Goal: Task Accomplishment & Management: Manage account settings

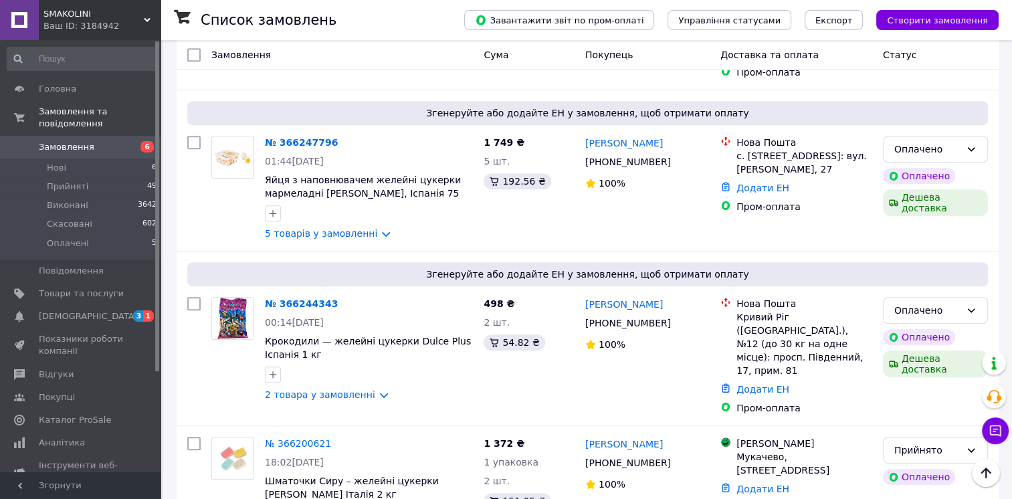
scroll to position [966, 0]
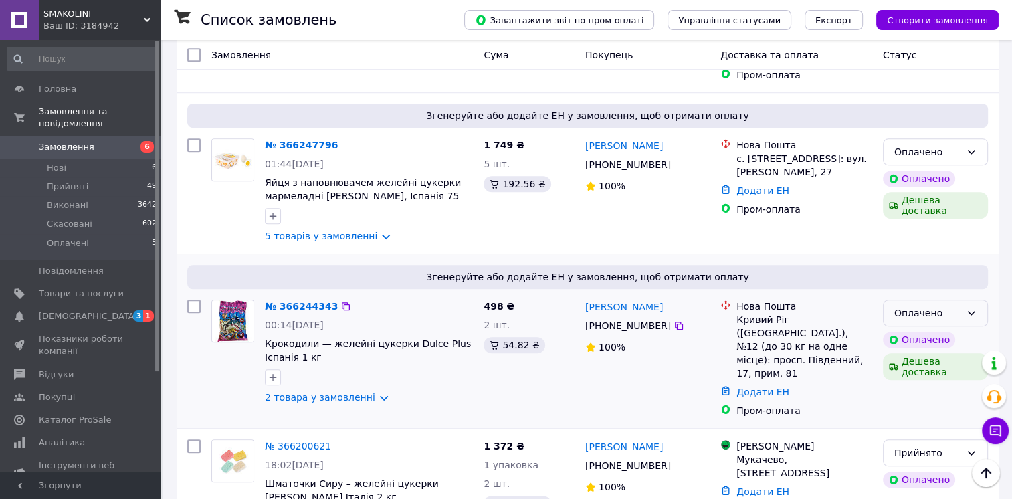
click at [914, 306] on div "Оплачено" at bounding box center [927, 313] width 66 height 15
click at [912, 274] on li "Прийнято" at bounding box center [935, 269] width 104 height 24
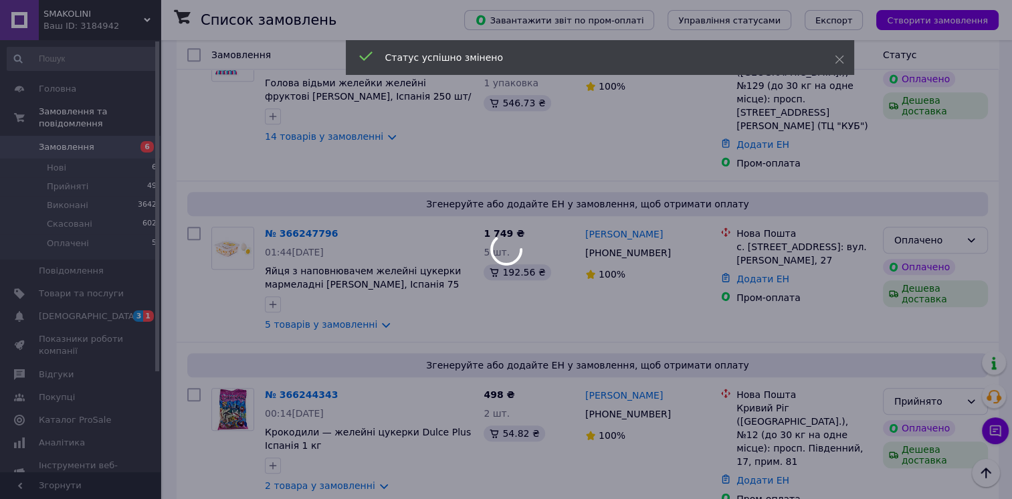
scroll to position [875, 0]
click at [792, 356] on div at bounding box center [506, 249] width 1012 height 499
click at [794, 372] on div at bounding box center [506, 249] width 1012 height 499
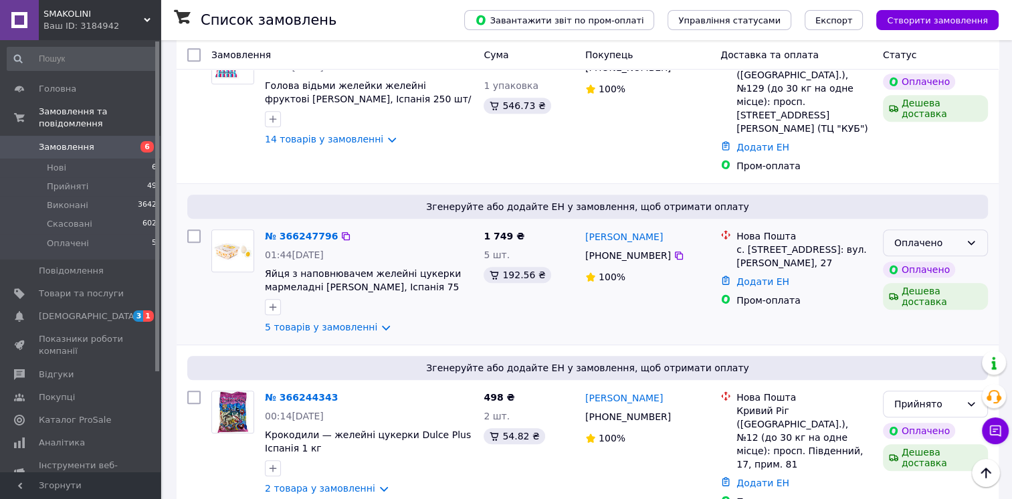
click at [905, 235] on div "Оплачено" at bounding box center [927, 242] width 66 height 15
click at [903, 197] on li "Прийнято" at bounding box center [935, 197] width 104 height 24
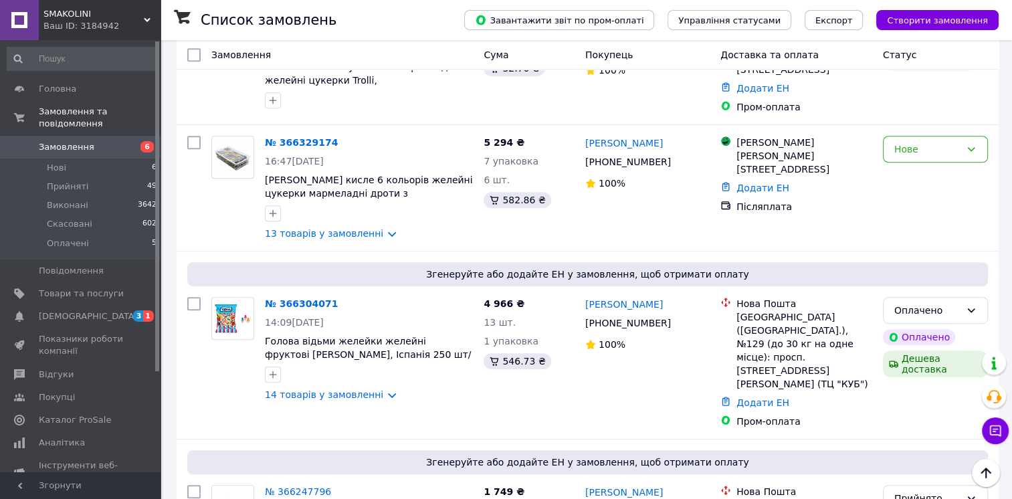
scroll to position [613, 0]
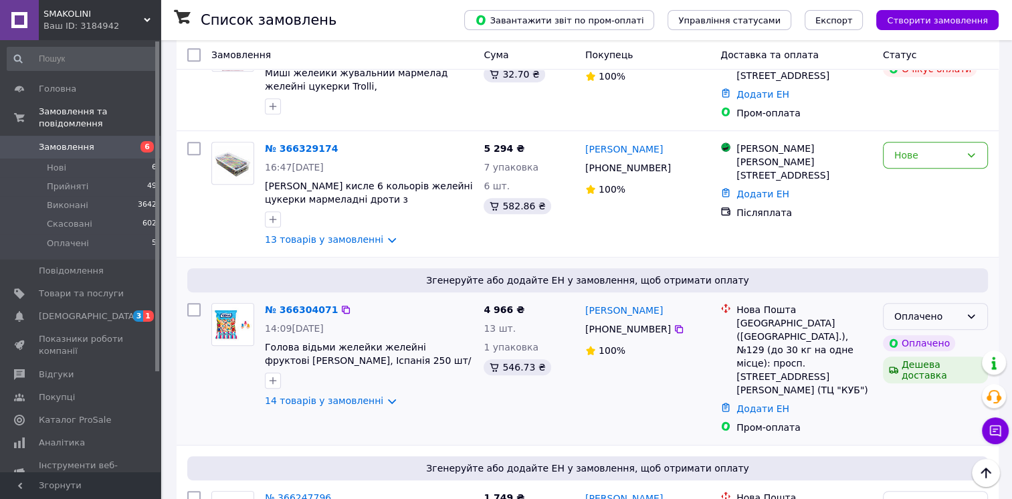
click at [954, 309] on div "Оплачено" at bounding box center [927, 316] width 66 height 15
click at [894, 294] on li "Прийнято" at bounding box center [935, 296] width 104 height 24
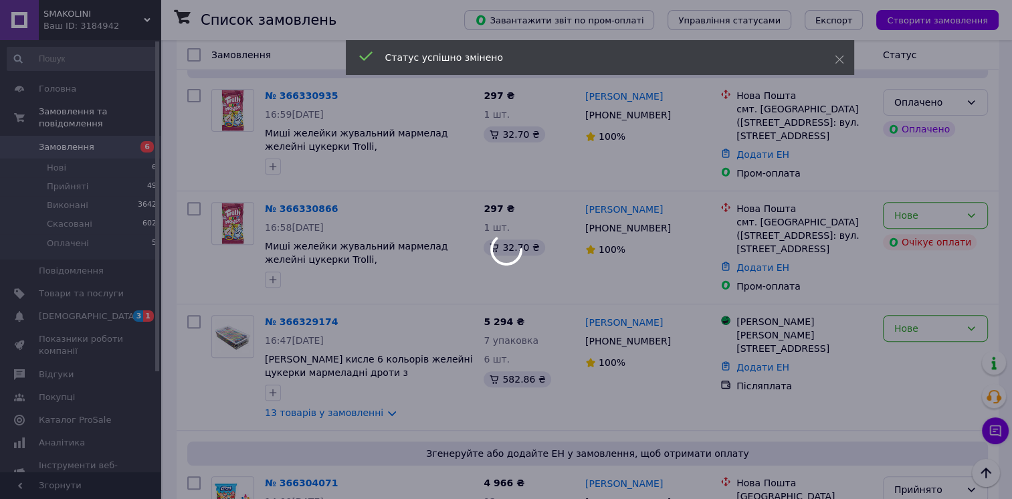
scroll to position [436, 0]
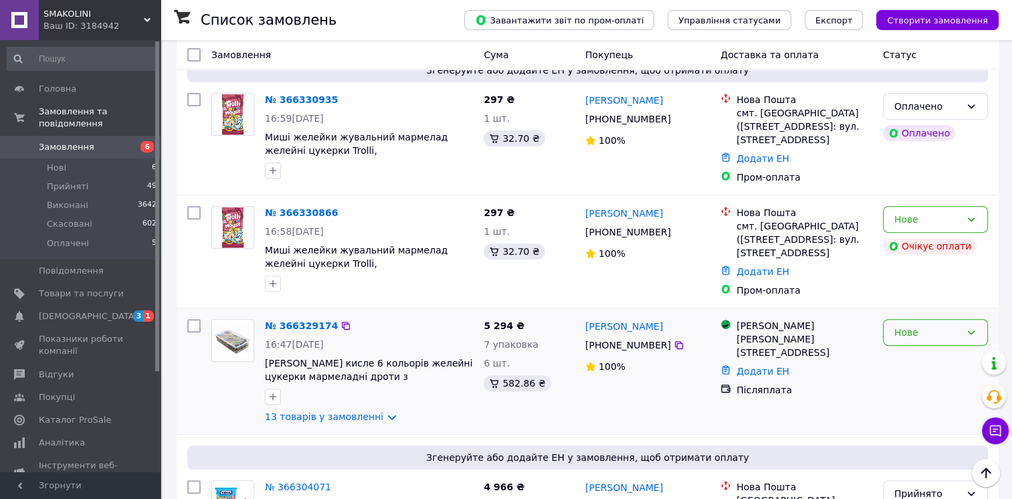
click at [910, 325] on div "Нове" at bounding box center [927, 332] width 66 height 15
click at [893, 314] on li "Прийнято" at bounding box center [935, 312] width 104 height 24
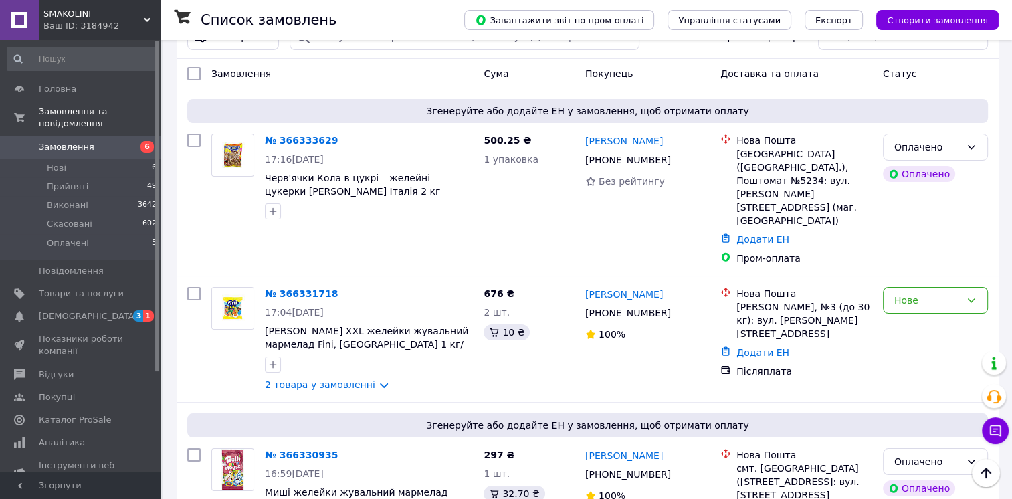
scroll to position [75, 0]
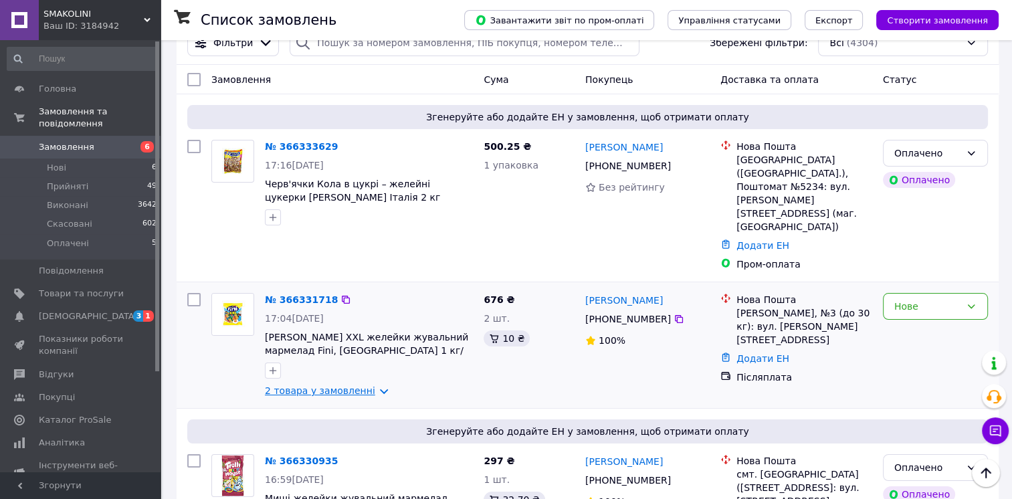
click at [328, 385] on link "2 товара у замовленні" at bounding box center [320, 390] width 110 height 11
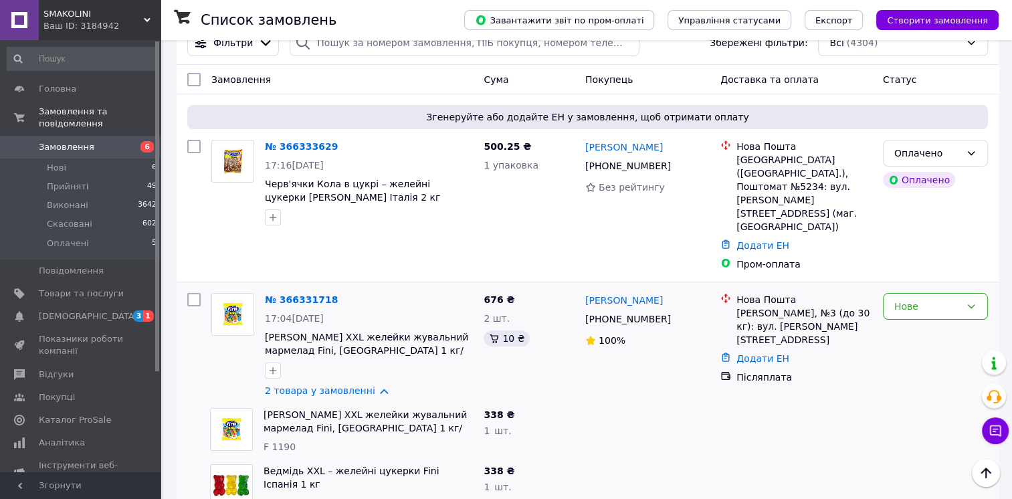
click at [994, 431] on icon at bounding box center [995, 430] width 11 height 11
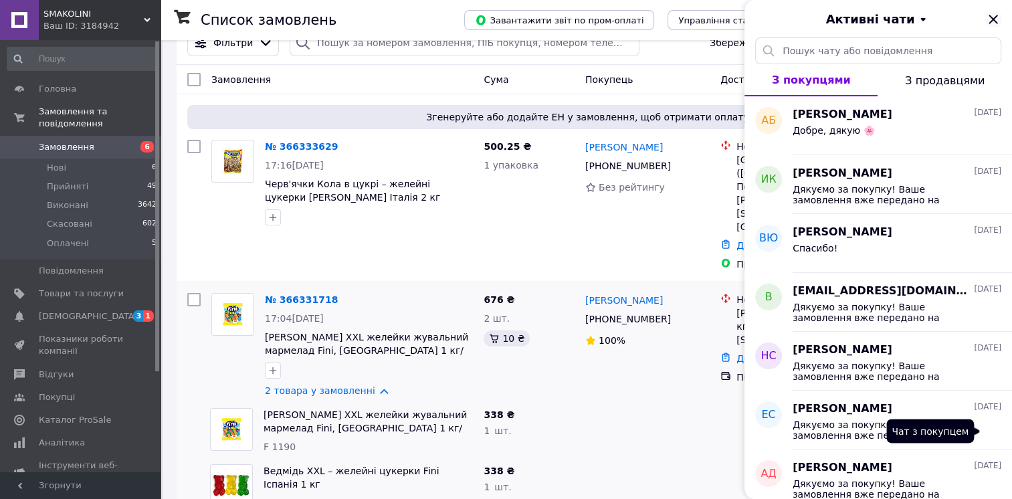
click at [992, 19] on icon "Закрити" at bounding box center [992, 19] width 9 height 9
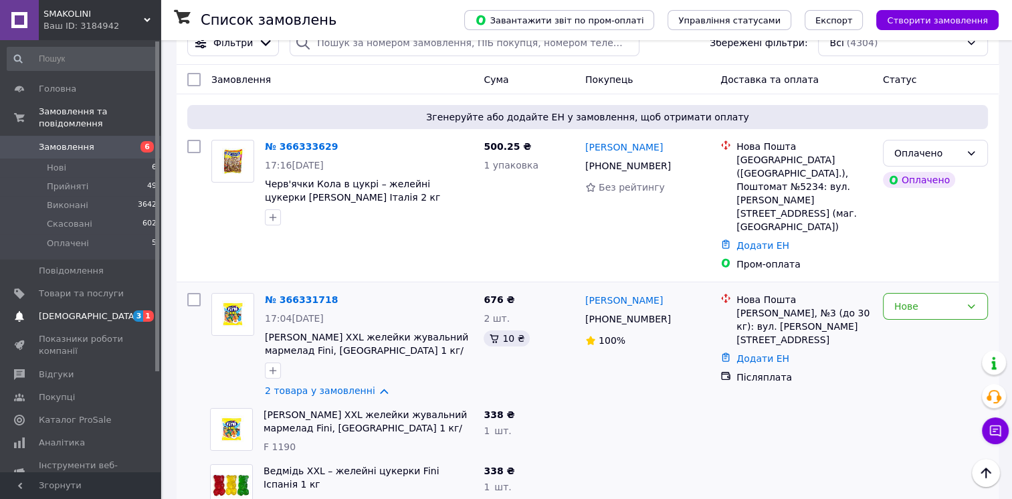
click at [62, 310] on span "[DEMOGRAPHIC_DATA]" at bounding box center [88, 316] width 99 height 12
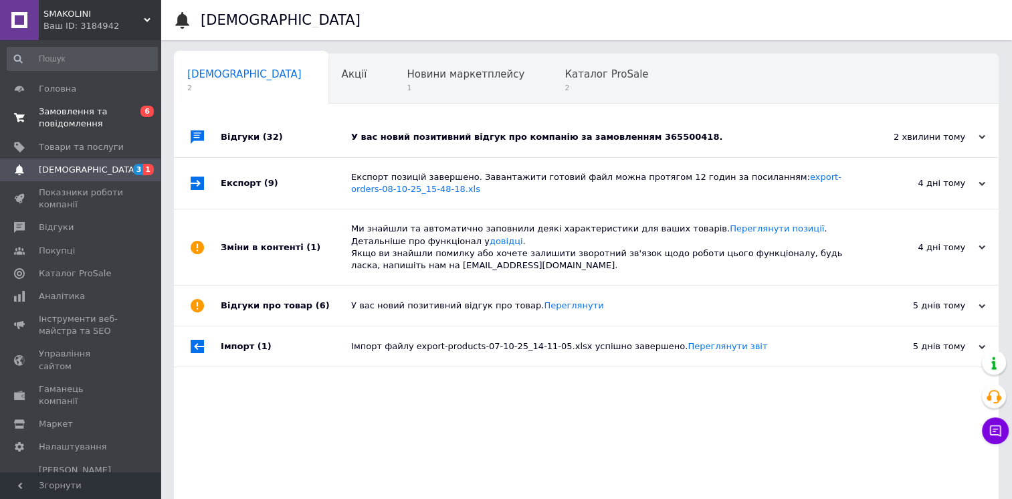
click at [63, 123] on span "Замовлення та повідомлення" at bounding box center [81, 118] width 85 height 24
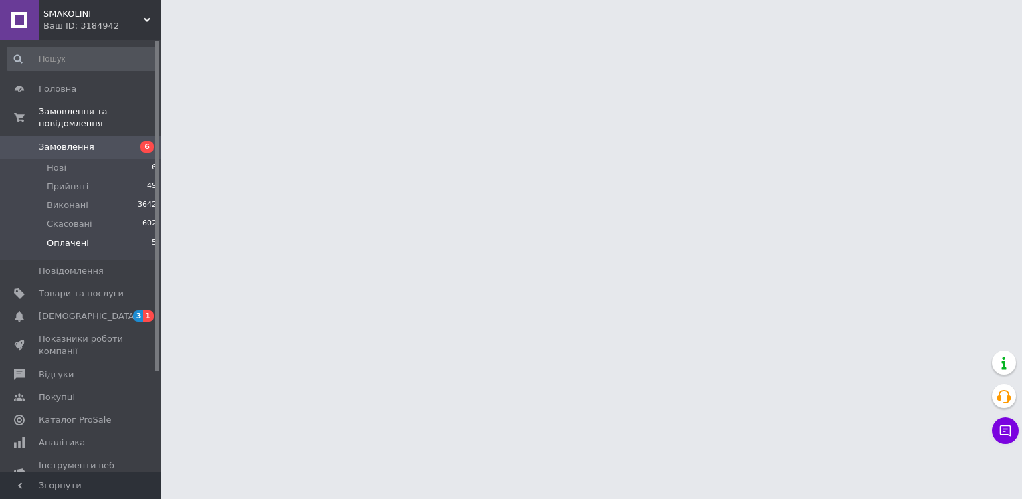
click at [62, 237] on span "Оплачені" at bounding box center [68, 243] width 42 height 12
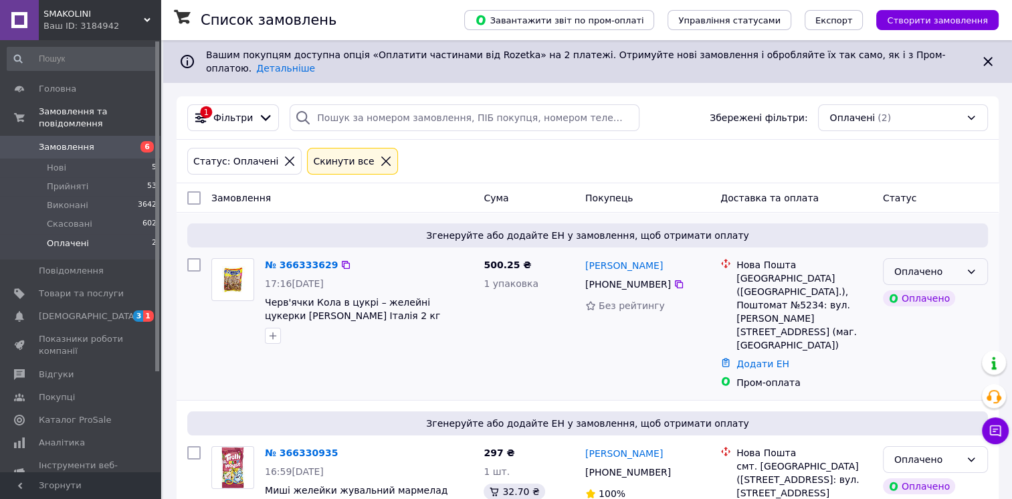
click at [924, 264] on div "Оплачено" at bounding box center [927, 271] width 66 height 15
click at [909, 288] on li "Прийнято" at bounding box center [935, 290] width 104 height 24
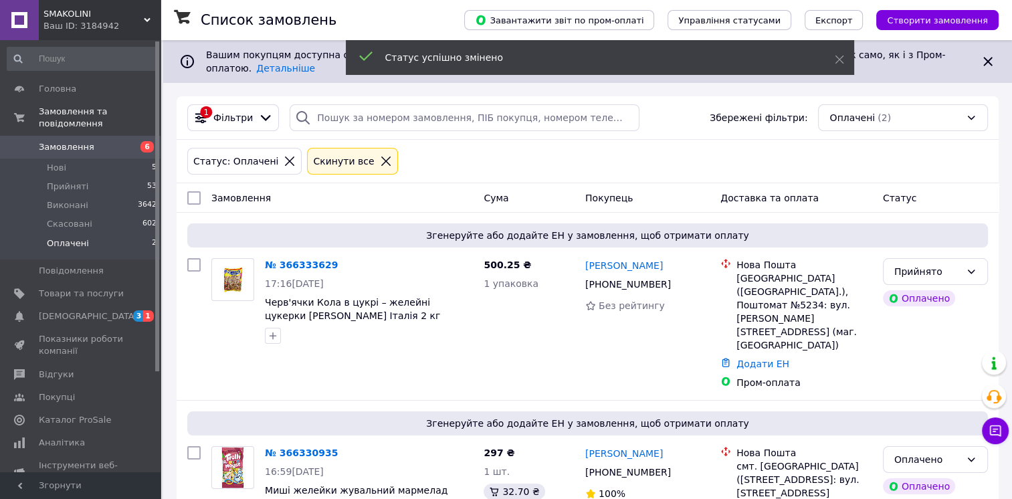
scroll to position [11, 0]
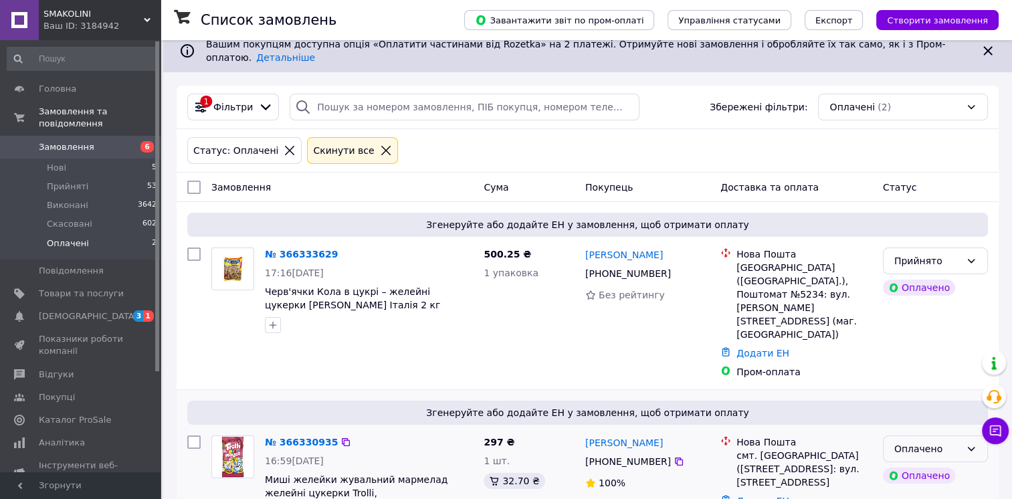
click at [903, 441] on div "Оплачено" at bounding box center [927, 448] width 66 height 15
click at [907, 421] on li "Прийнято" at bounding box center [935, 426] width 104 height 24
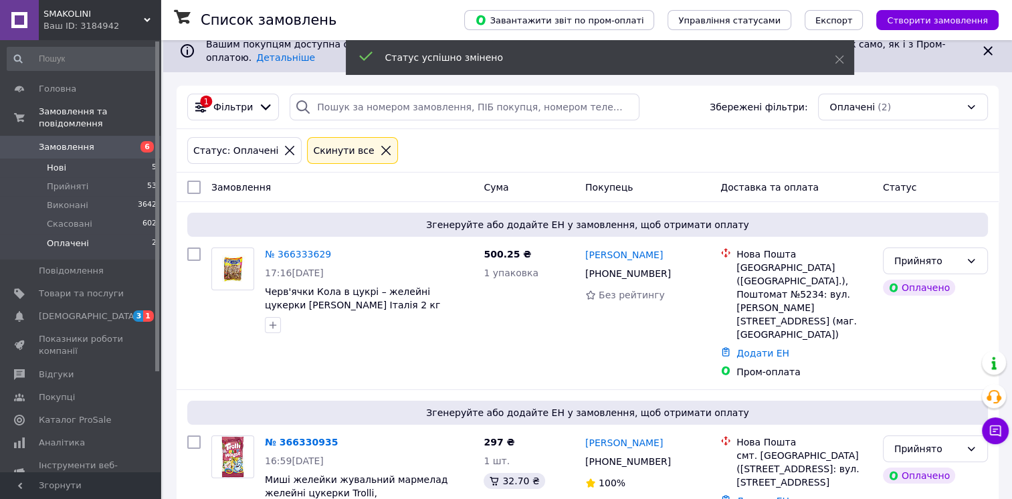
click at [78, 158] on li "Нові 5" at bounding box center [82, 167] width 165 height 19
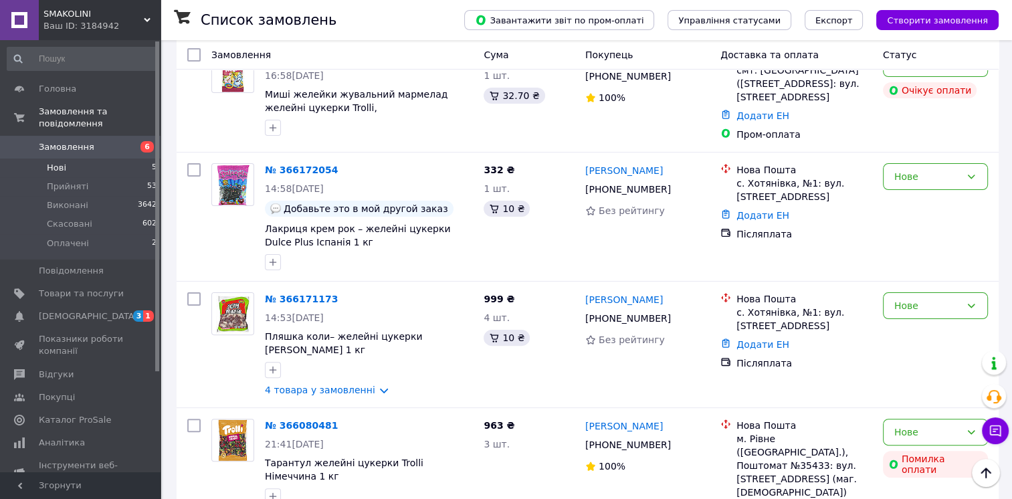
scroll to position [314, 0]
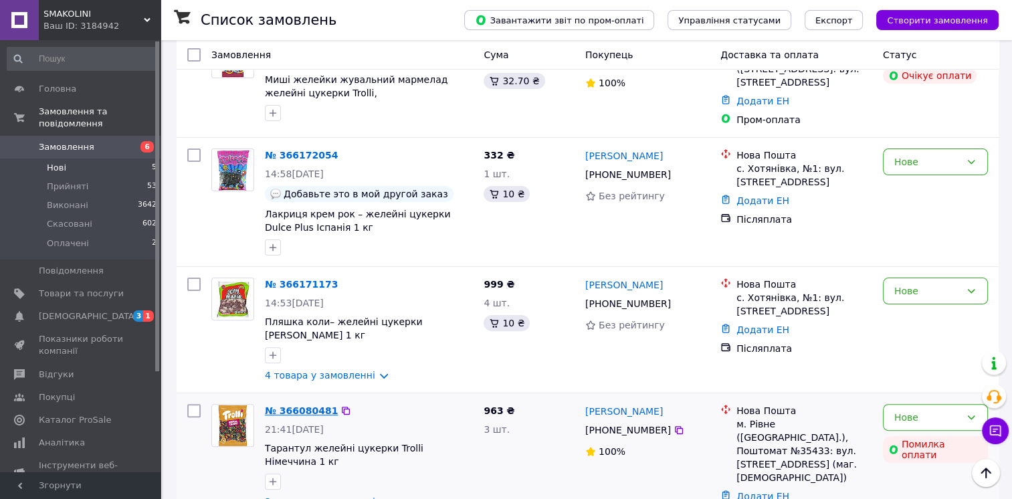
click at [292, 405] on link "№ 366080481" at bounding box center [301, 410] width 73 height 11
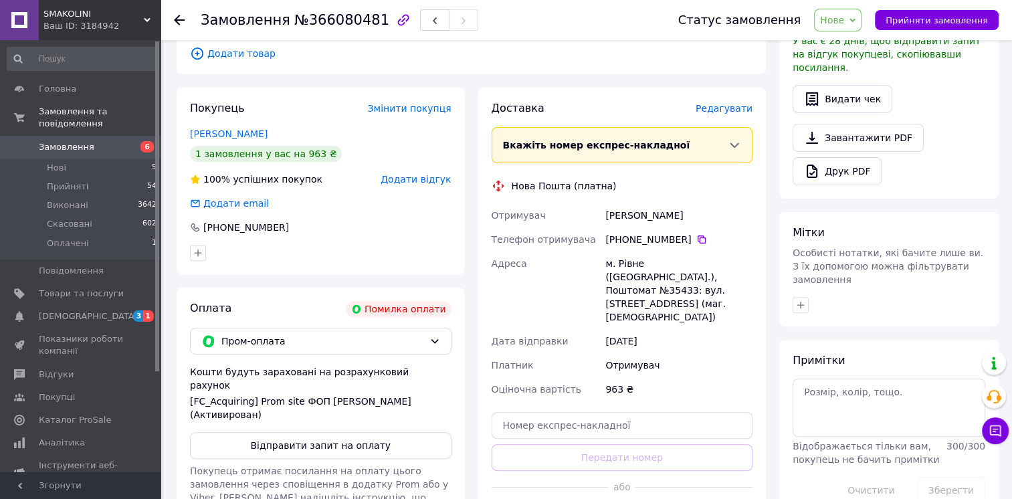
scroll to position [538, 0]
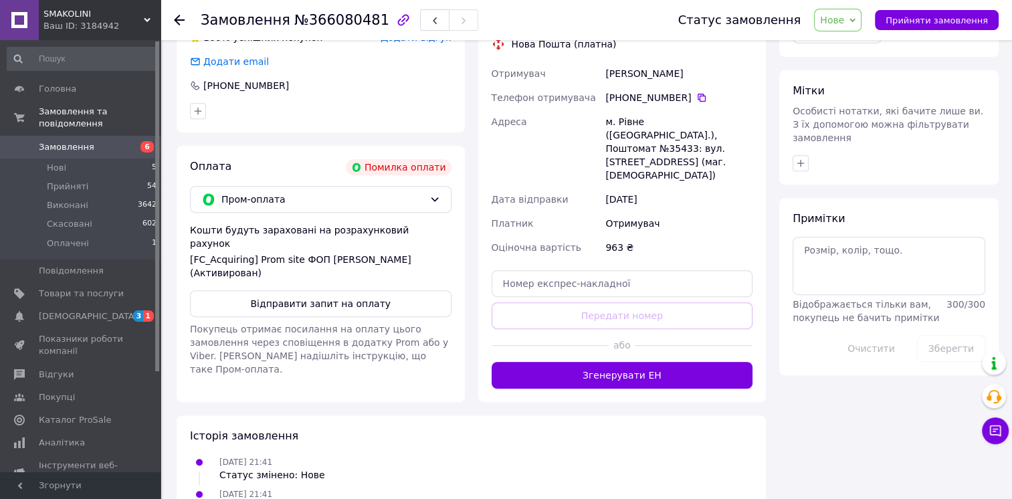
click at [225, 324] on span "Покупець отримає посилання на оплату цього замовлення через сповіщення в додатк…" at bounding box center [319, 349] width 258 height 51
click at [212, 290] on button "Відправити запит на оплату" at bounding box center [320, 303] width 261 height 27
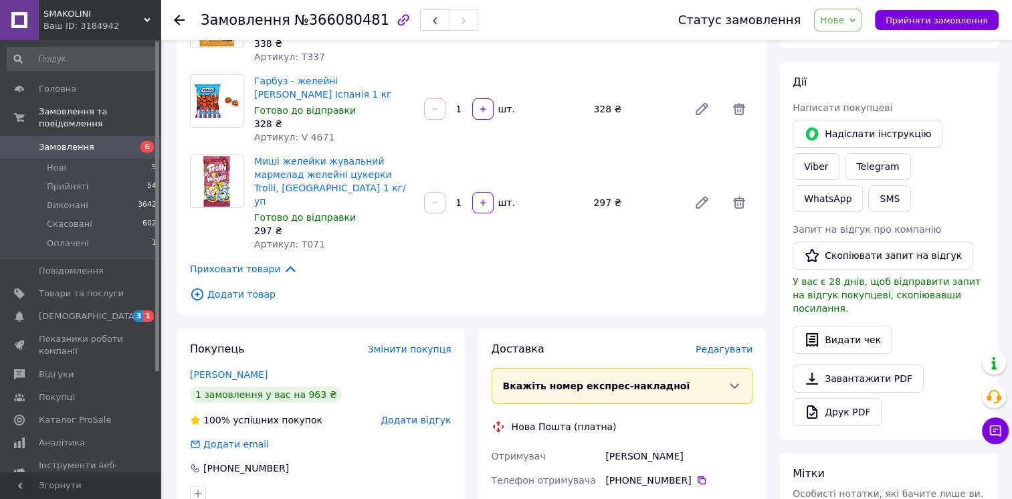
scroll to position [155, 0]
click at [78, 136] on link "Замовлення 6" at bounding box center [82, 147] width 165 height 23
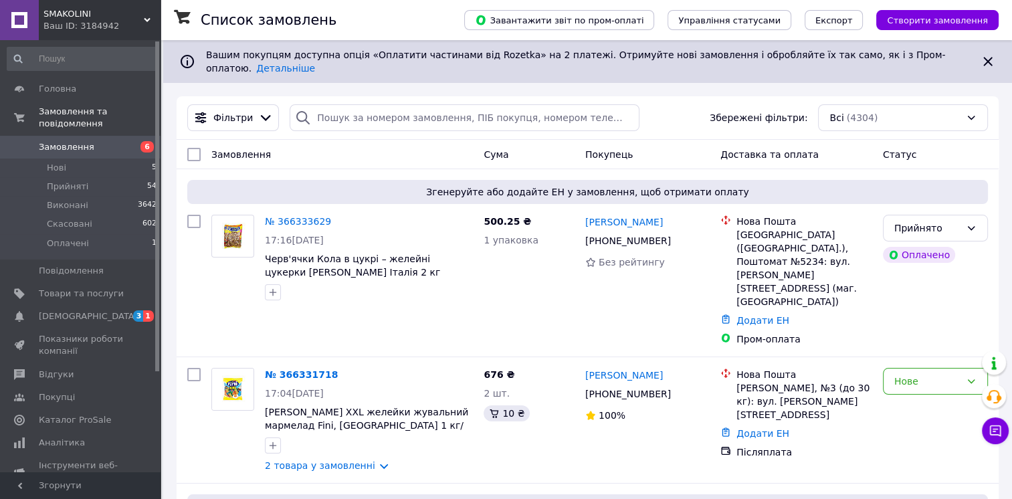
click at [84, 23] on div "Ваш ID: 3184942" at bounding box center [101, 26] width 117 height 12
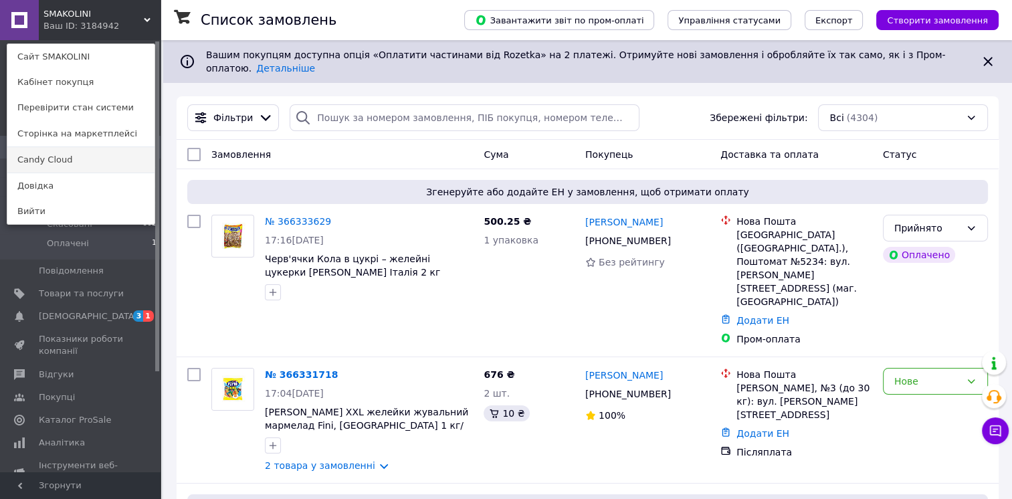
click at [39, 158] on link "Candy Cloud" at bounding box center [80, 159] width 147 height 25
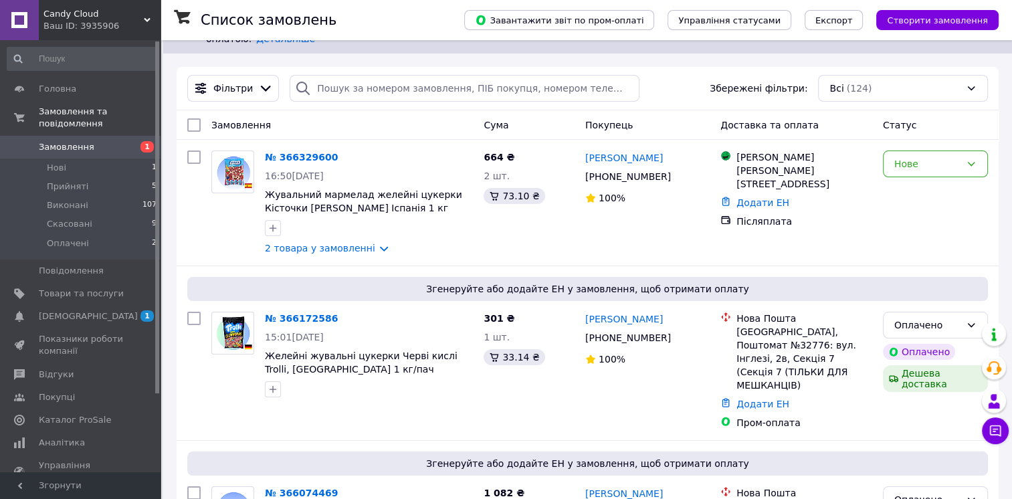
scroll to position [30, 0]
click at [281, 243] on link "2 товара у замовленні" at bounding box center [320, 247] width 110 height 11
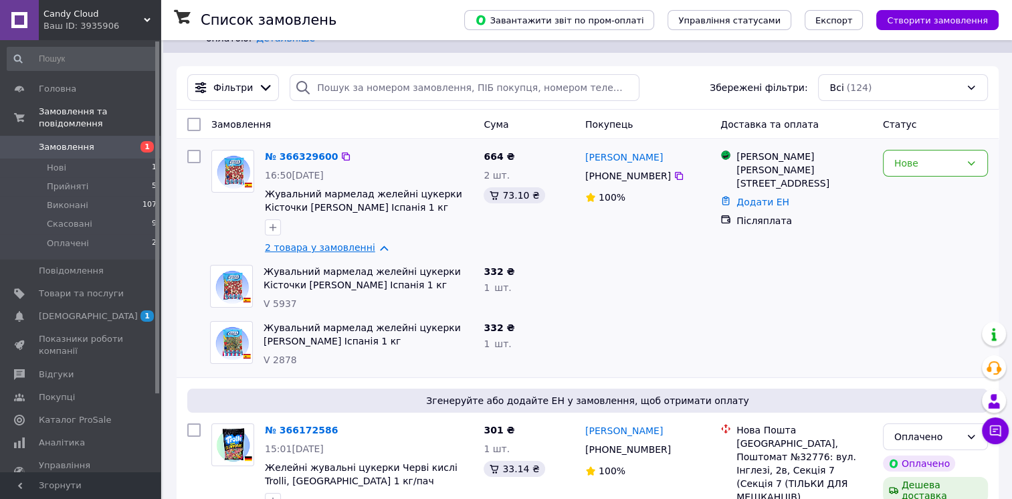
click at [272, 242] on link "2 товара у замовленні" at bounding box center [320, 247] width 110 height 11
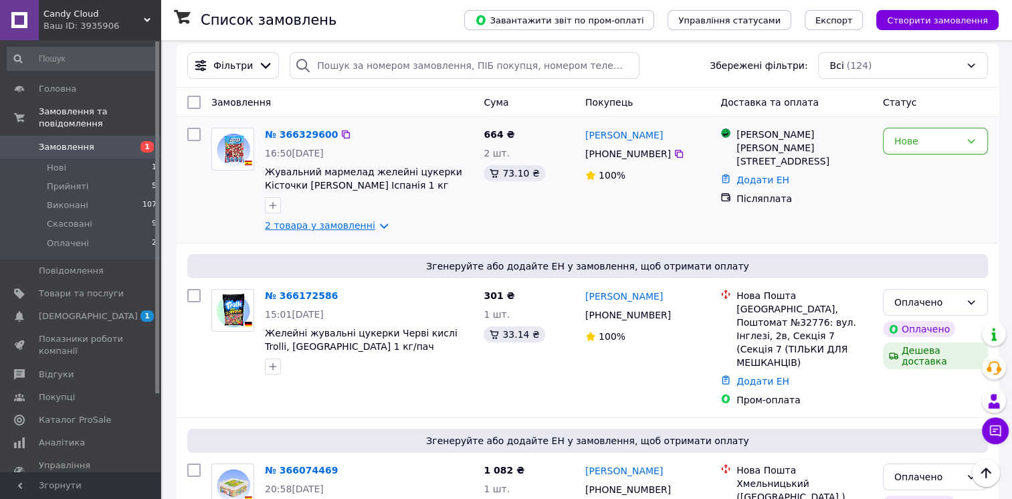
scroll to position [48, 0]
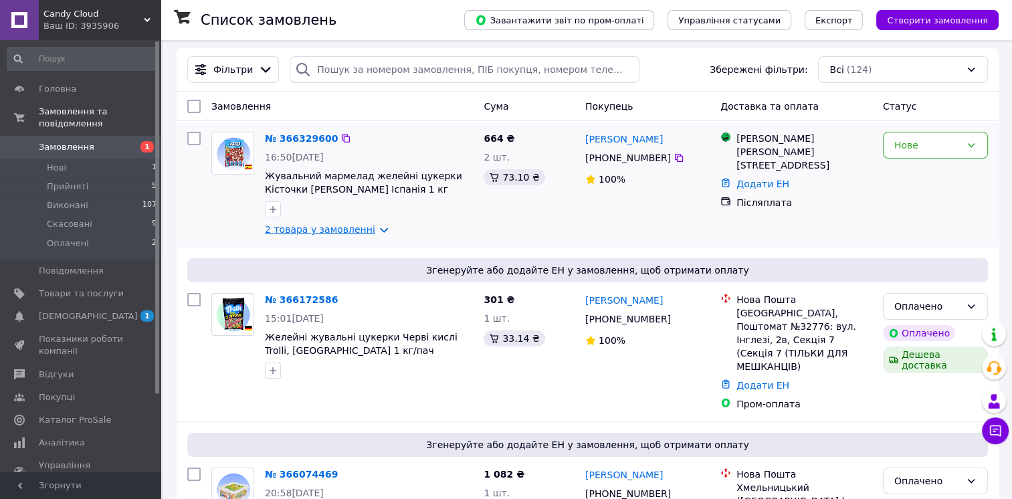
click at [283, 224] on link "2 товара у замовленні" at bounding box center [320, 229] width 110 height 11
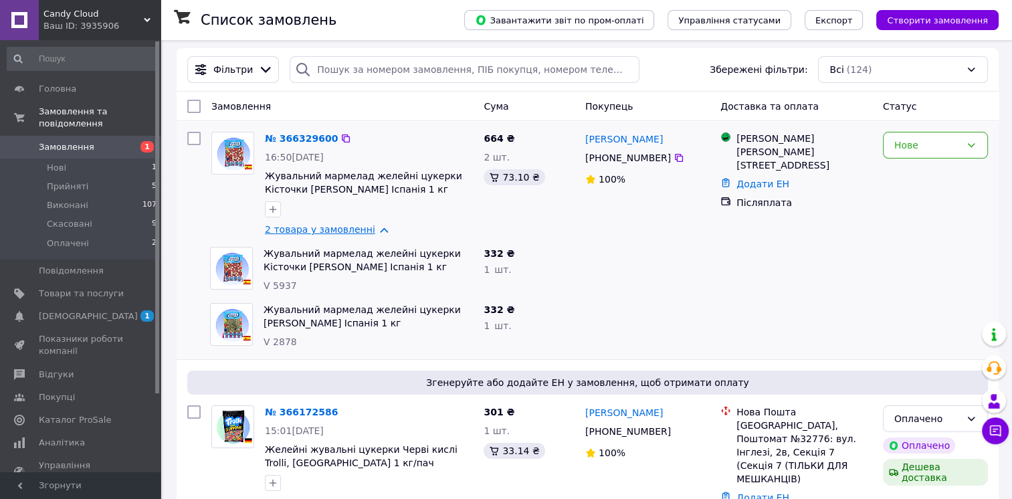
click at [280, 224] on link "2 товара у замовленні" at bounding box center [320, 229] width 110 height 11
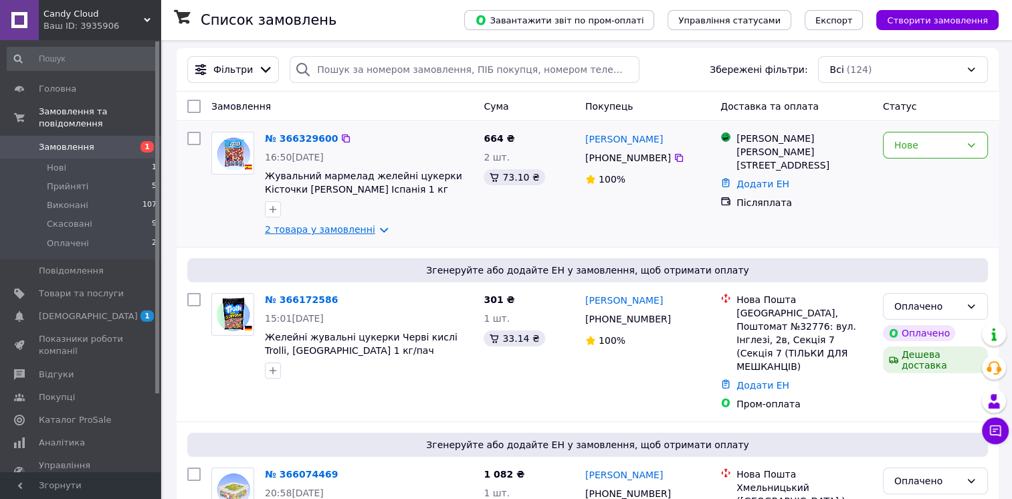
click at [280, 224] on link "2 товара у замовленні" at bounding box center [320, 229] width 110 height 11
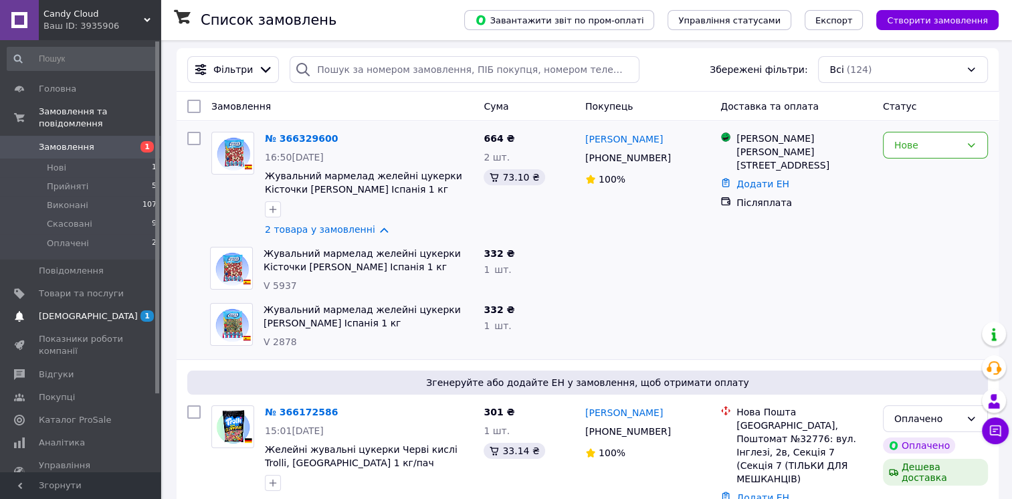
click at [45, 310] on span "[DEMOGRAPHIC_DATA]" at bounding box center [88, 316] width 99 height 12
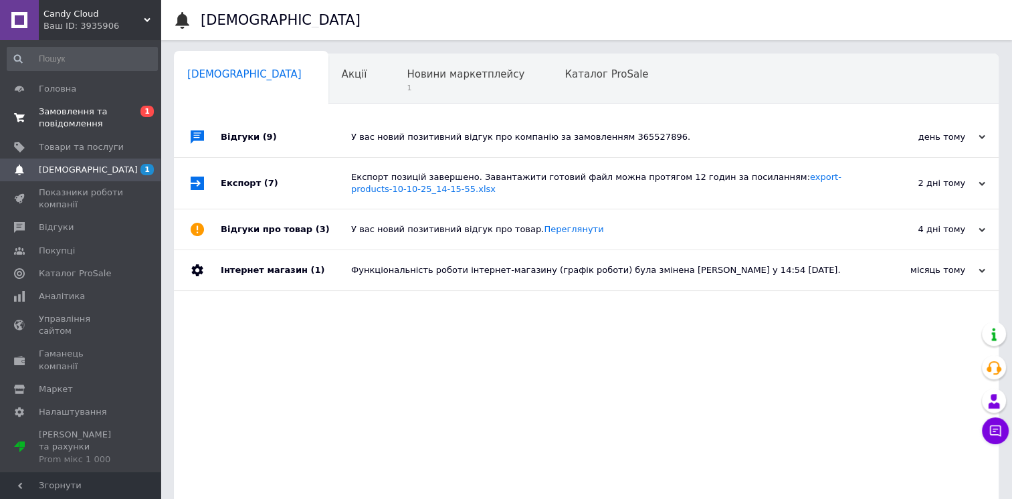
click at [62, 115] on span "Замовлення та повідомлення" at bounding box center [81, 118] width 85 height 24
